Goal: Information Seeking & Learning: Find specific fact

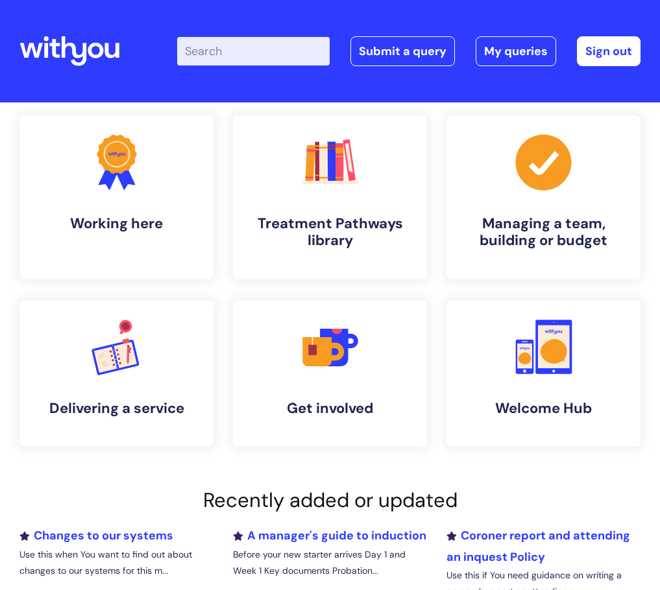
click at [263, 51] on input "Enter your search term here..." at bounding box center [253, 51] width 152 height 29
type input "pay bands"
click button "Search" at bounding box center [0, 0] width 0 height 0
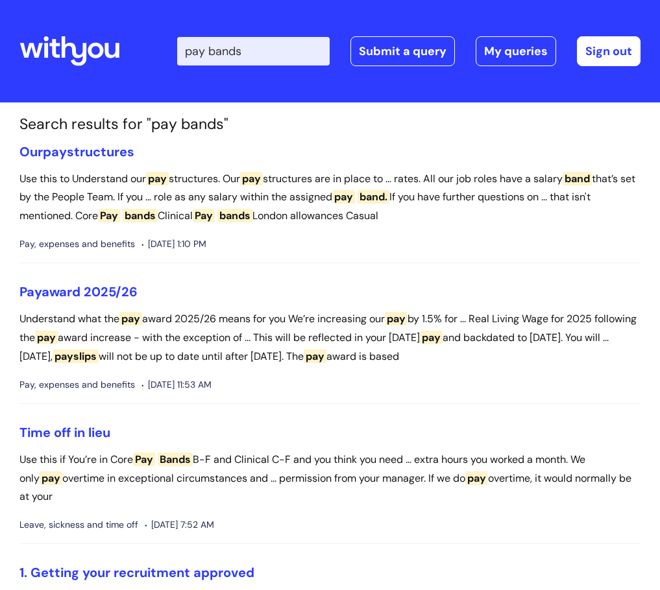
click at [110, 139] on section "Search results for "pay bands" Our pay structures Use this to Understand our pa…" at bounding box center [330, 471] width 640 height 712
click at [115, 149] on link "Our pay structures" at bounding box center [76, 151] width 115 height 17
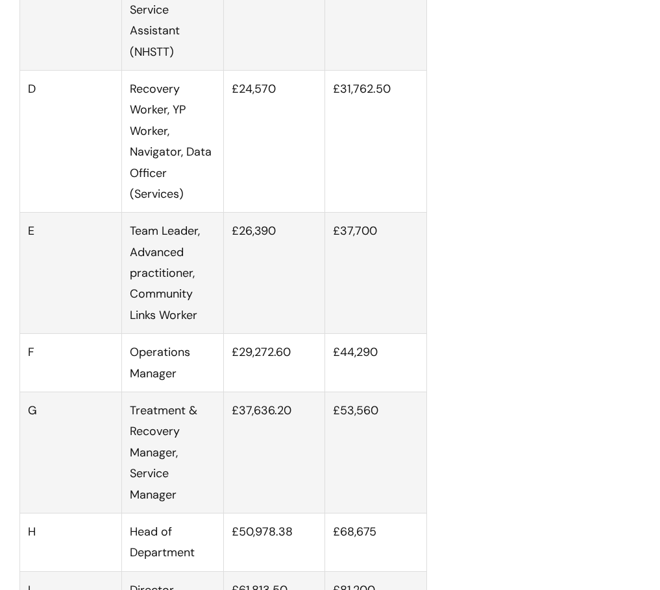
scroll to position [1297, 0]
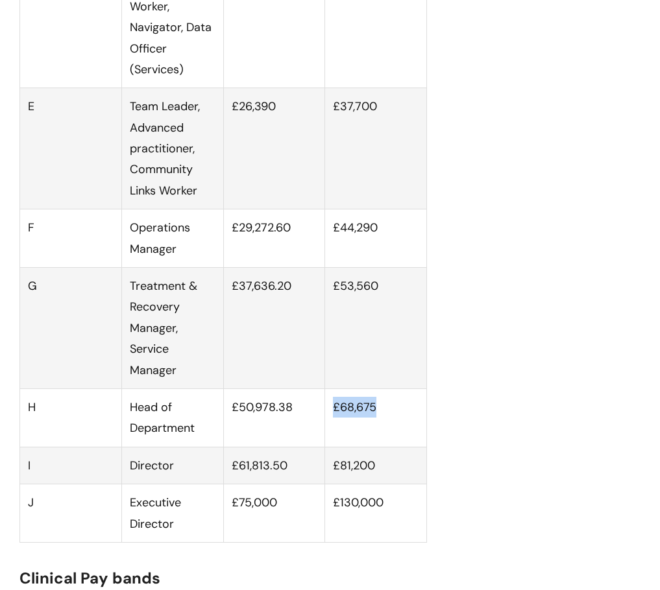
drag, startPoint x: 365, startPoint y: 407, endPoint x: 330, endPoint y: 405, distance: 35.1
click at [330, 405] on td "£68,675" at bounding box center [376, 417] width 102 height 58
